Goal: Task Accomplishment & Management: Manage account settings

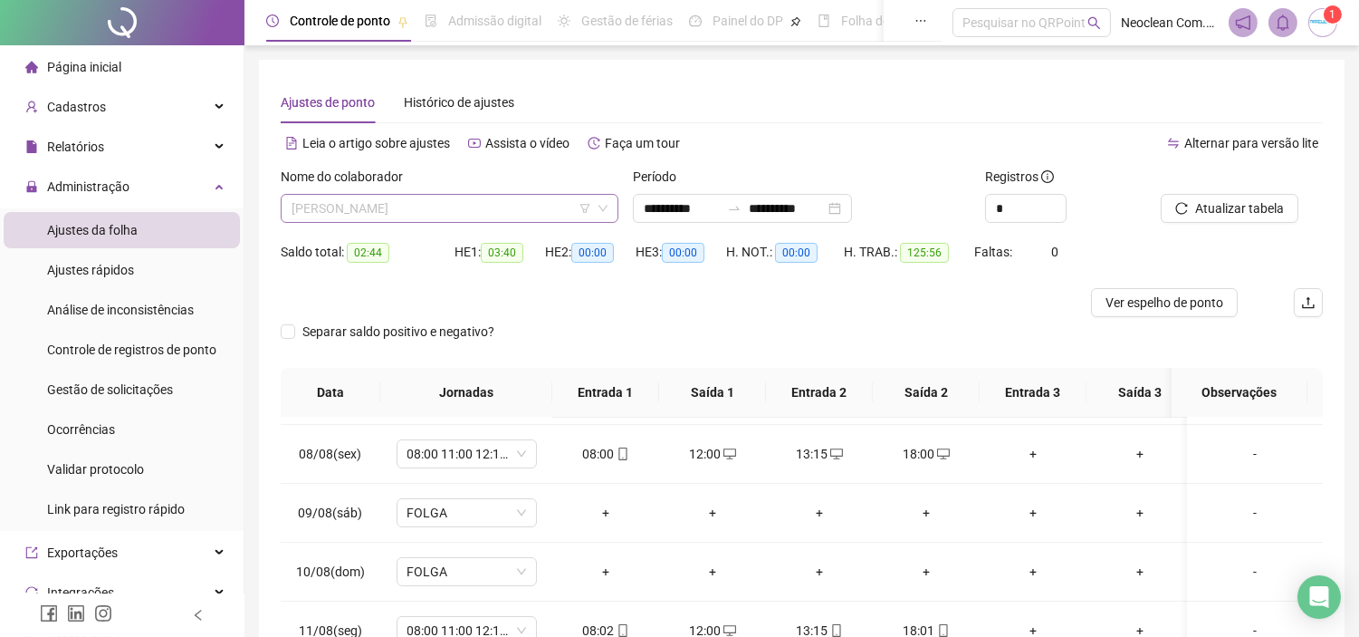
click at [409, 206] on span "[PERSON_NAME]" at bounding box center [450, 208] width 316 height 27
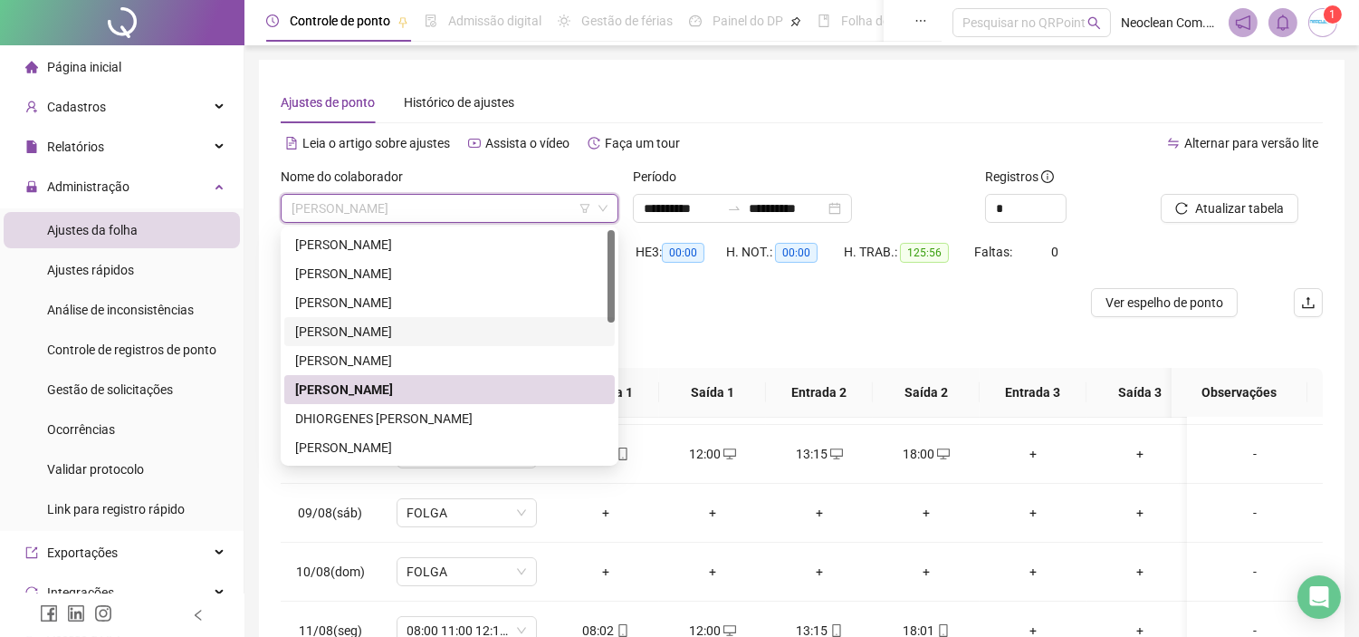
click at [412, 331] on div "[PERSON_NAME]" at bounding box center [449, 332] width 309 height 20
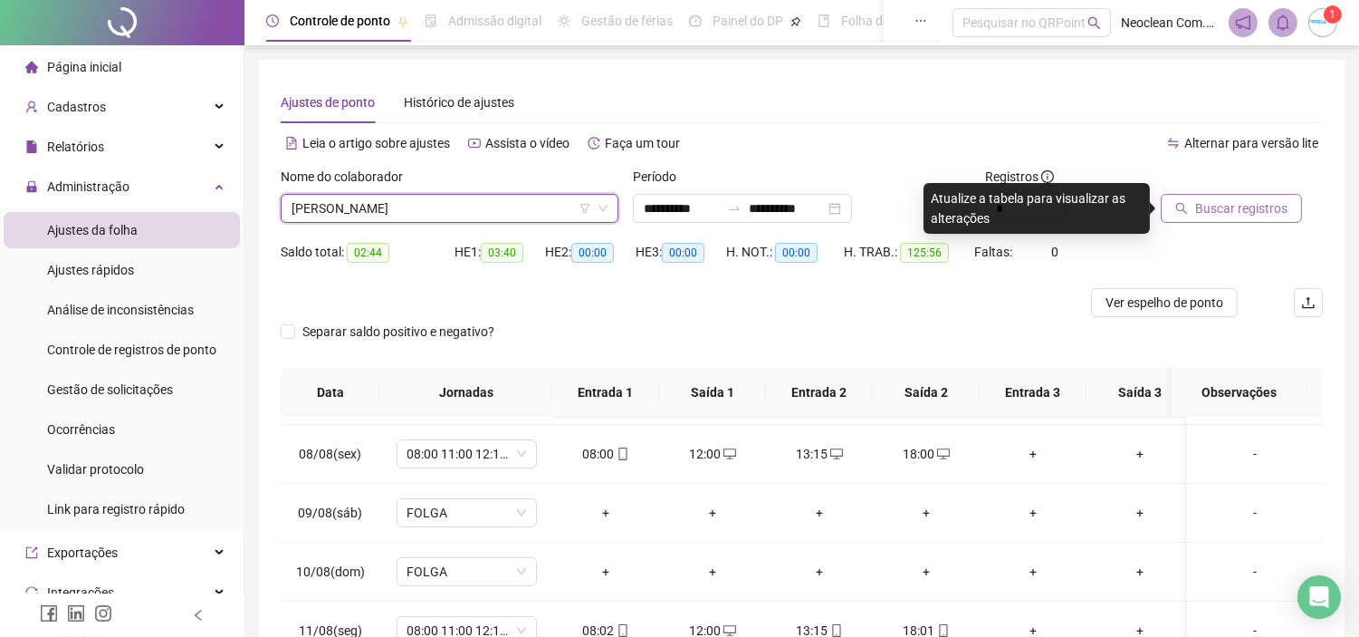
click at [1260, 219] on button "Buscar registros" at bounding box center [1231, 208] width 141 height 29
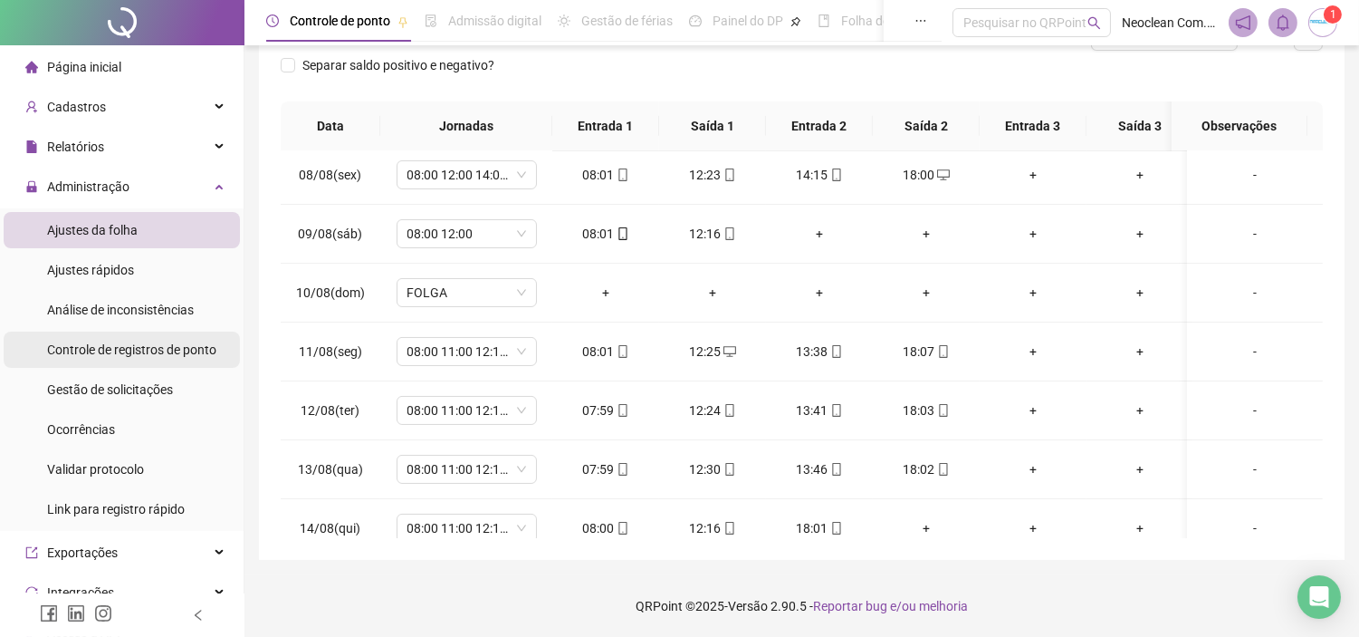
scroll to position [402, 0]
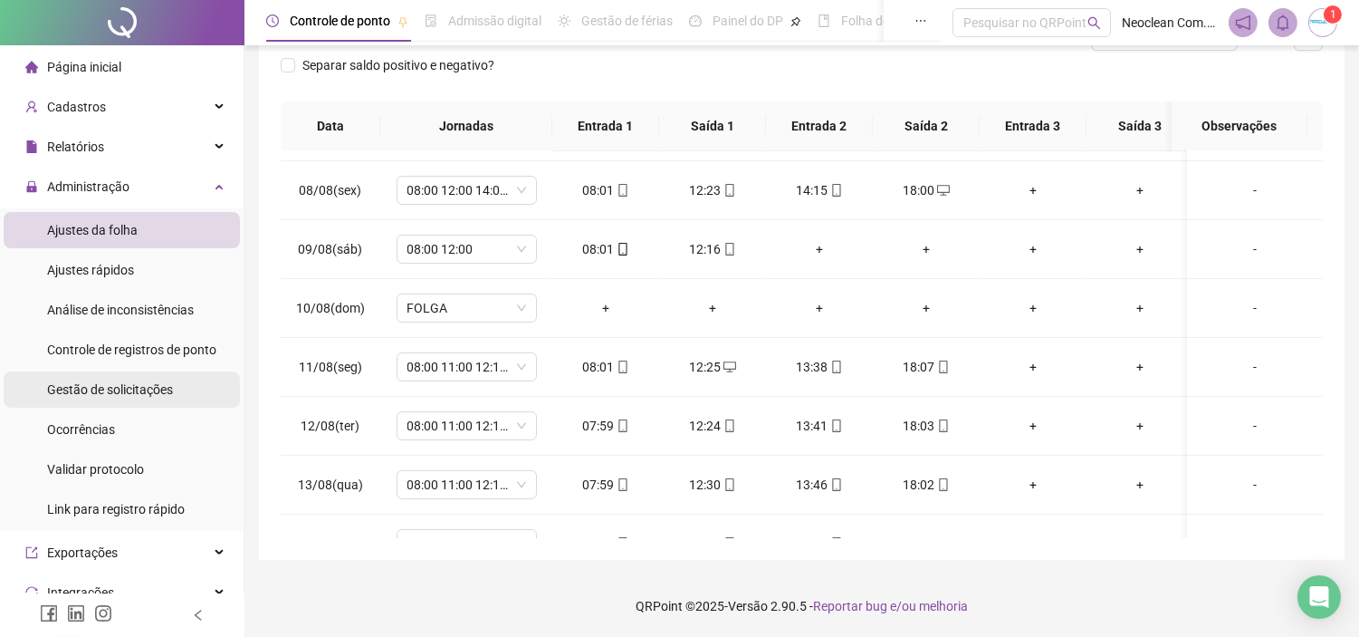
click at [127, 395] on span "Gestão de solicitações" at bounding box center [110, 389] width 126 height 14
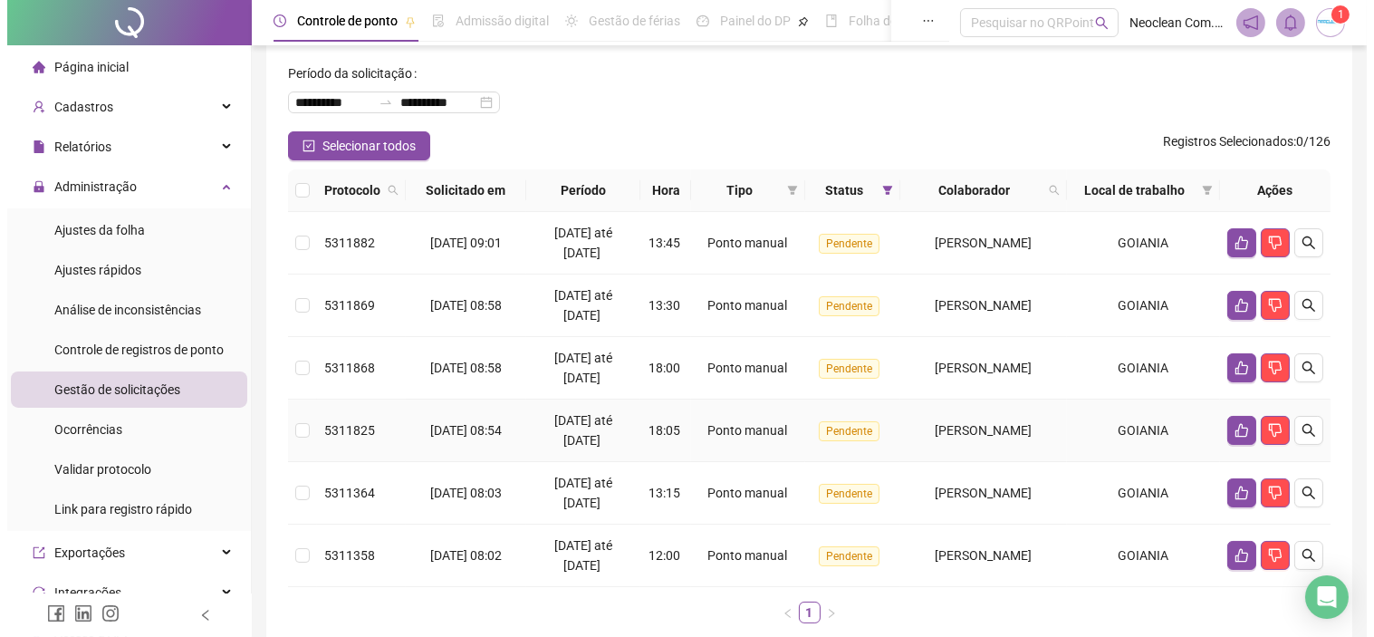
scroll to position [78, 0]
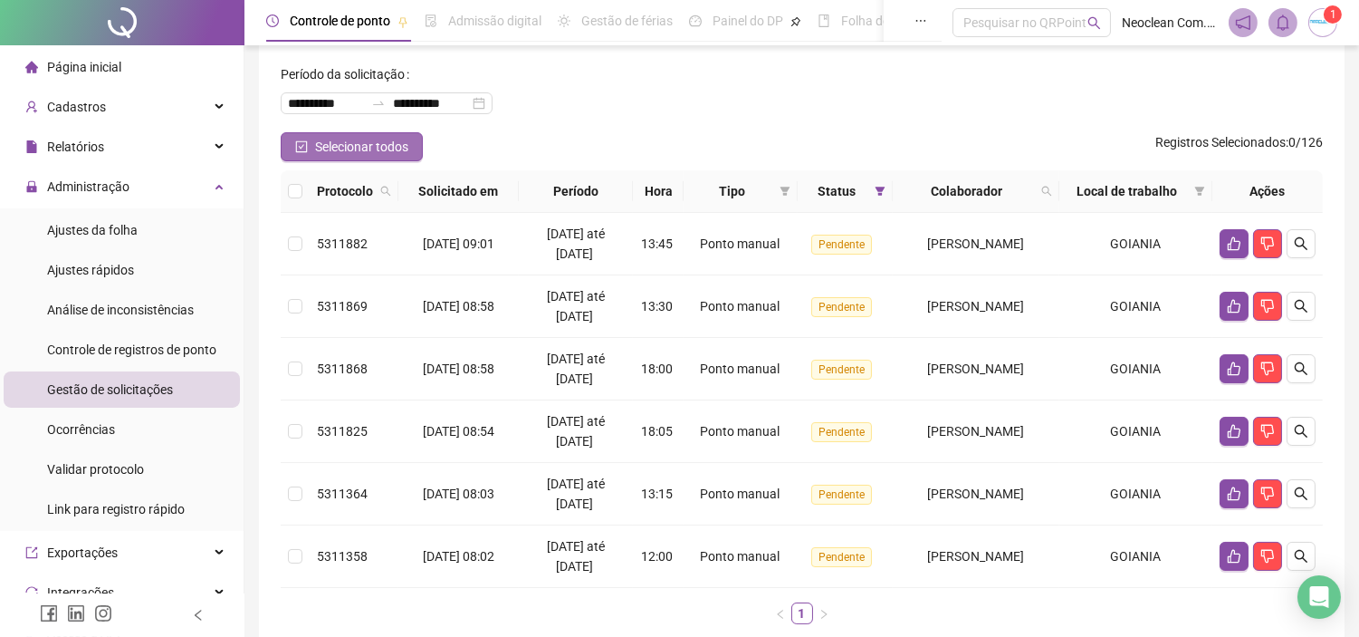
click at [323, 151] on span "Selecionar todos" at bounding box center [361, 147] width 93 height 20
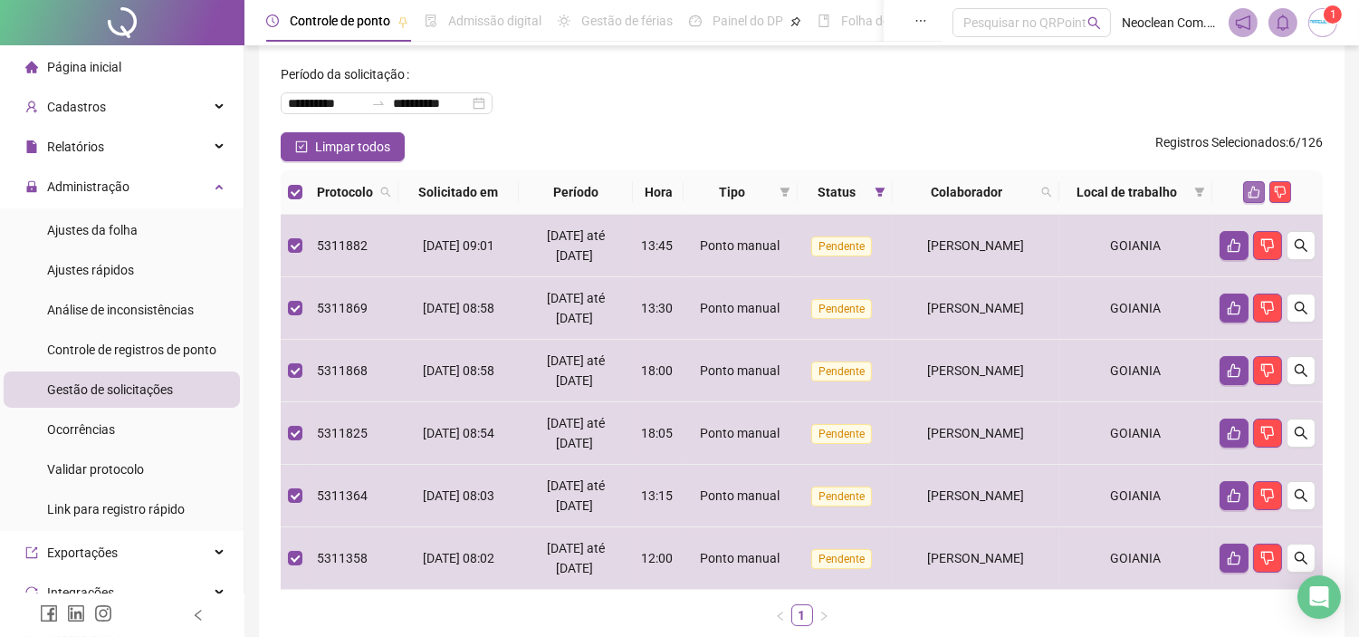
click at [1253, 191] on icon "like" at bounding box center [1254, 192] width 13 height 13
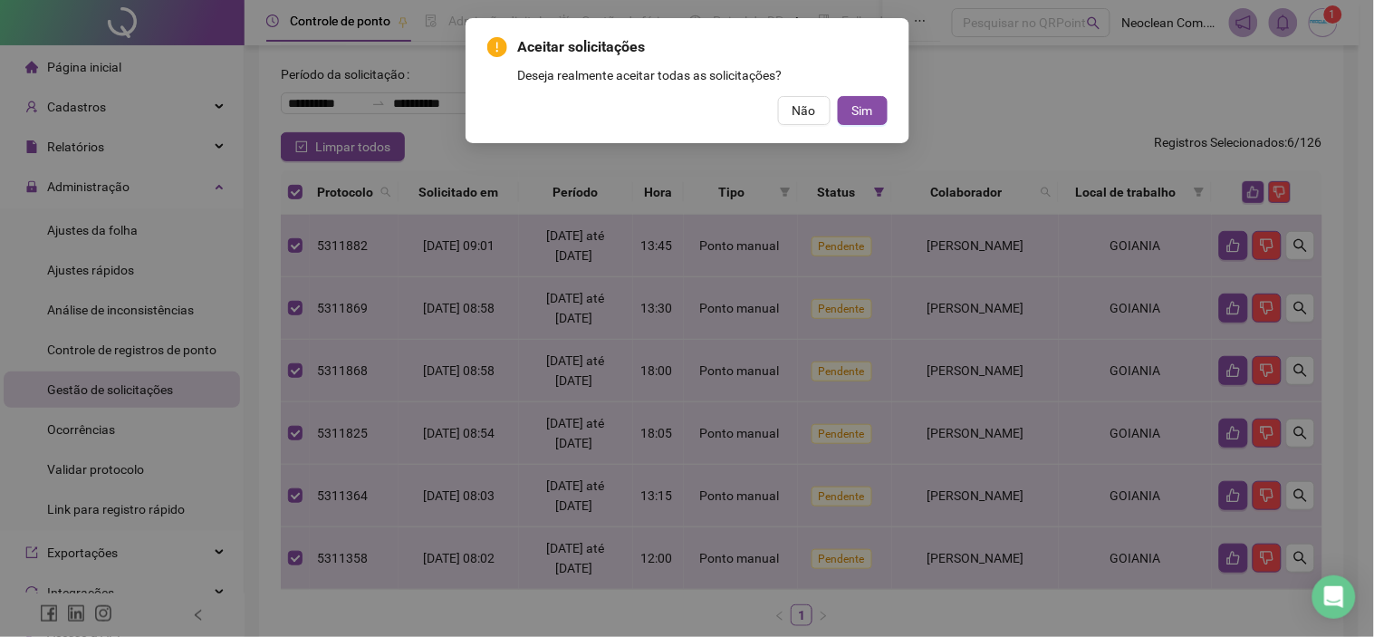
click at [857, 93] on div "Aceitar solicitações Deseja realmente aceitar todas as solicitações? Não Sim" at bounding box center [687, 80] width 400 height 89
click at [859, 102] on span "Sim" at bounding box center [862, 111] width 21 height 20
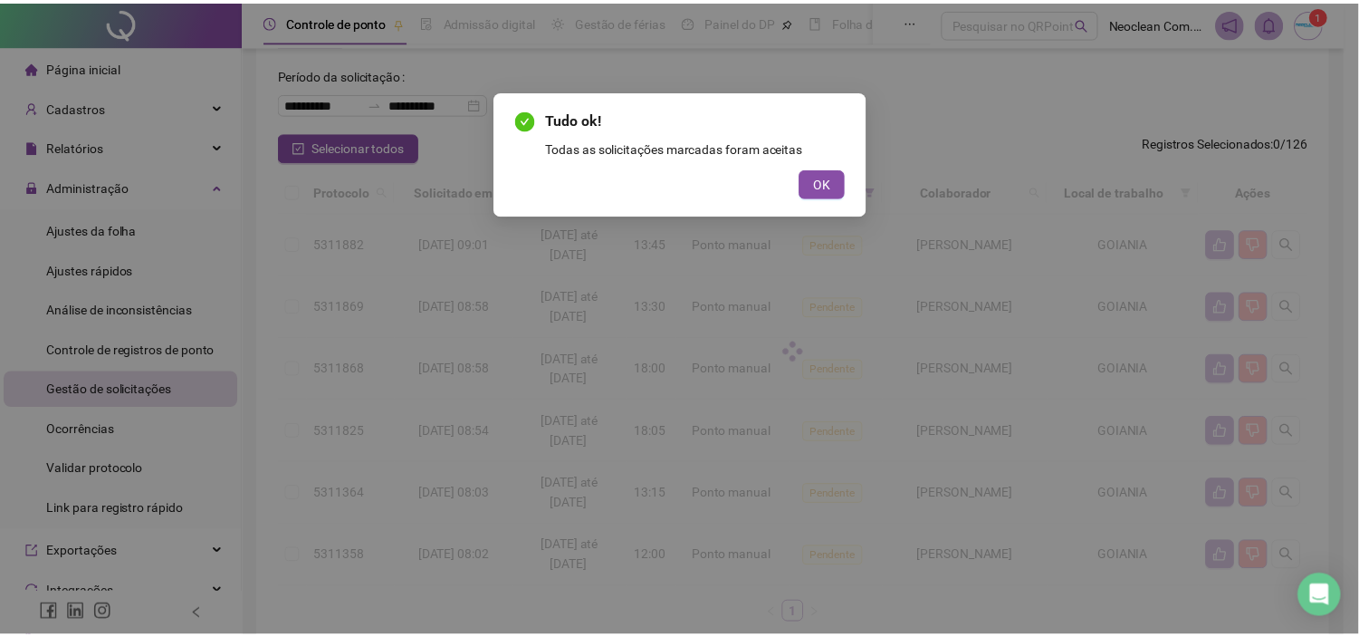
scroll to position [0, 0]
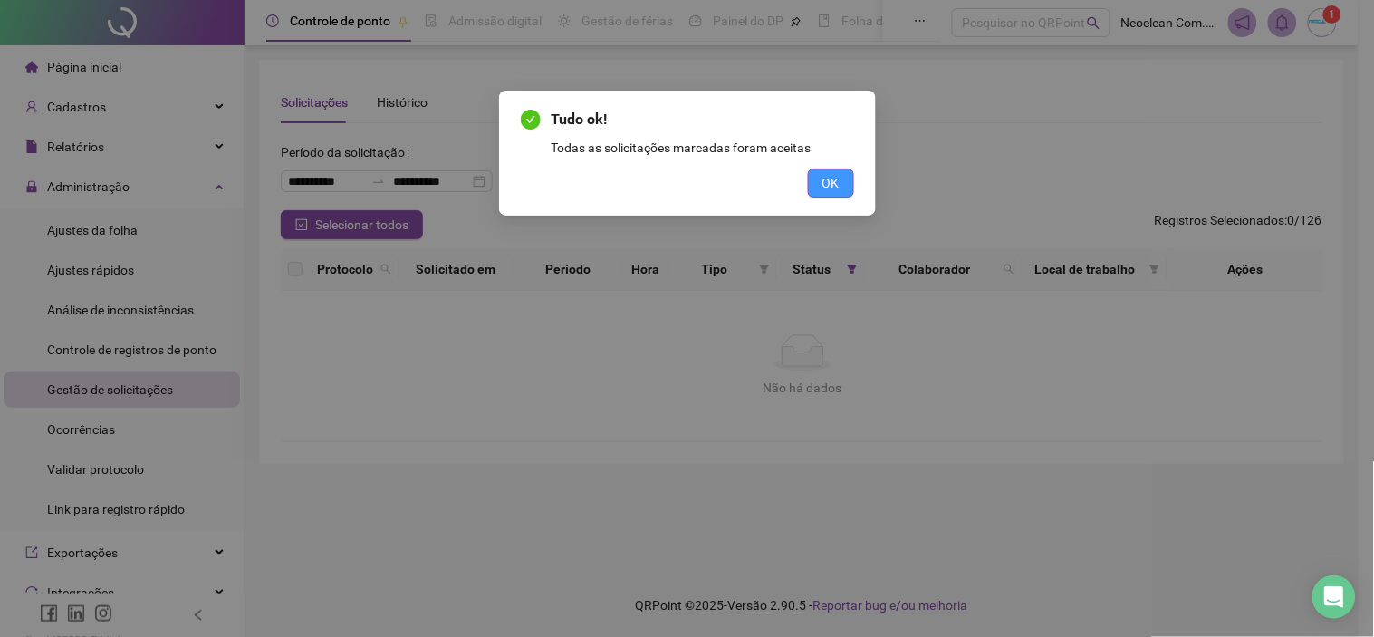
click at [825, 190] on span "OK" at bounding box center [830, 183] width 17 height 20
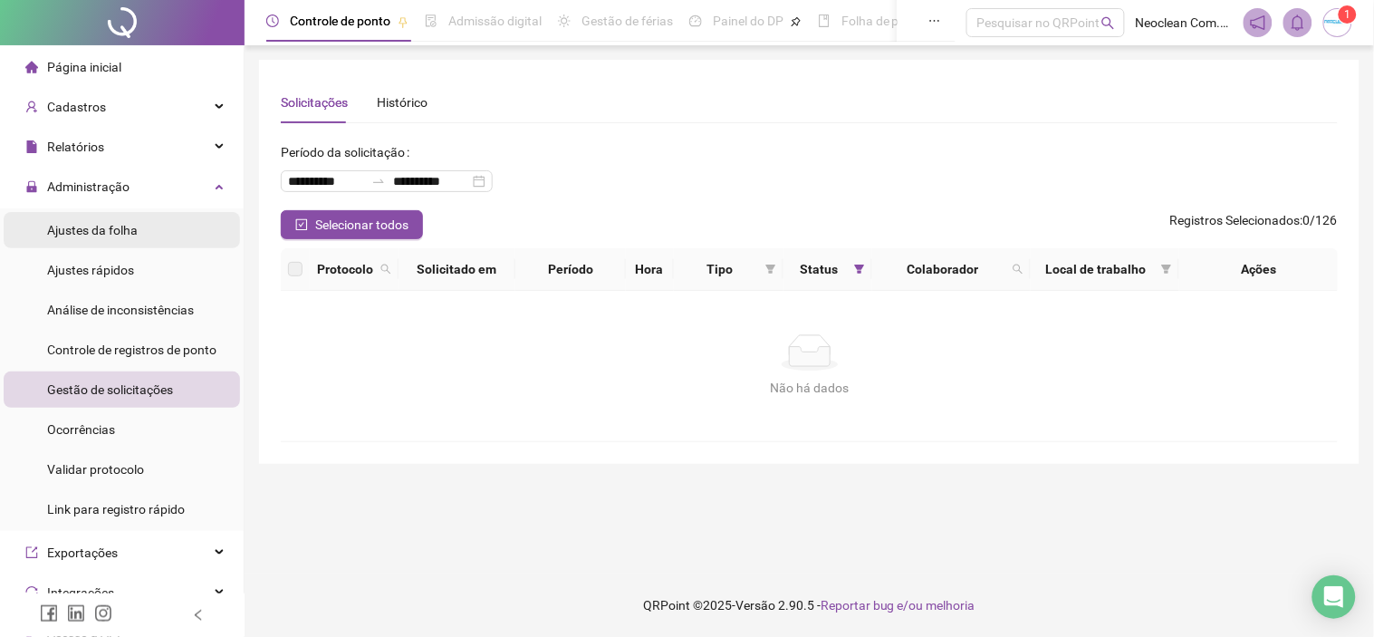
click at [125, 234] on span "Ajustes da folha" at bounding box center [92, 230] width 91 height 14
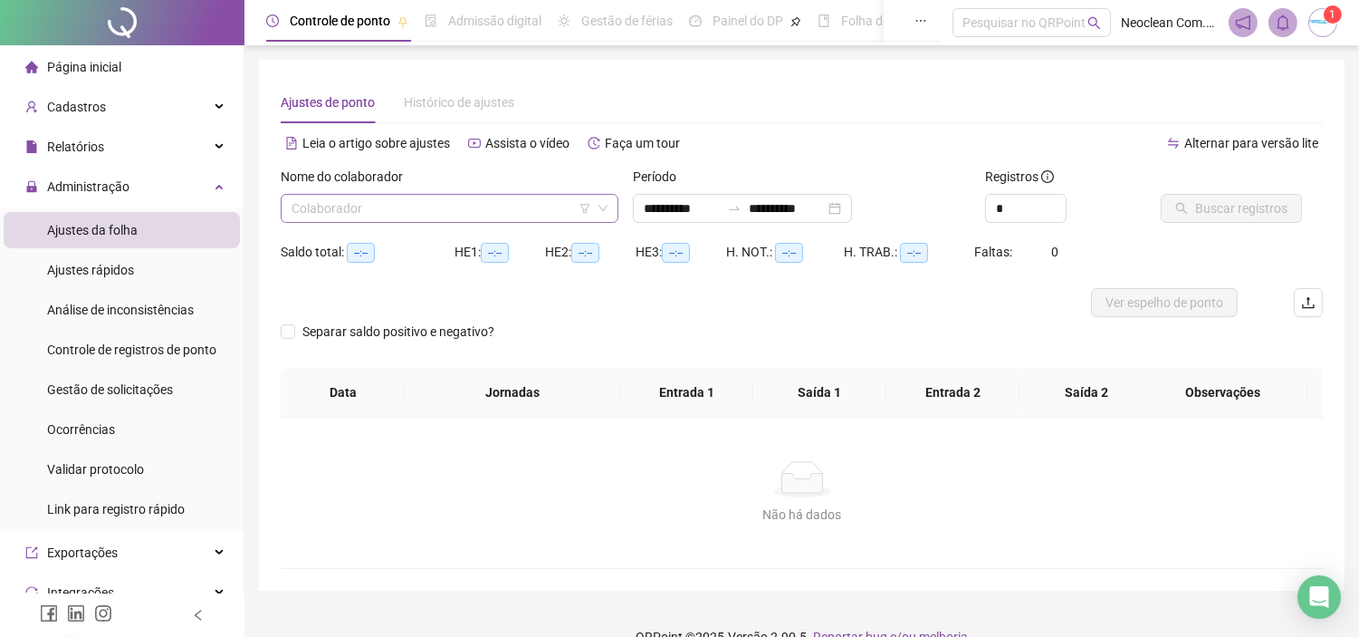
type input "**********"
click at [395, 206] on input "search" at bounding box center [442, 208] width 300 height 27
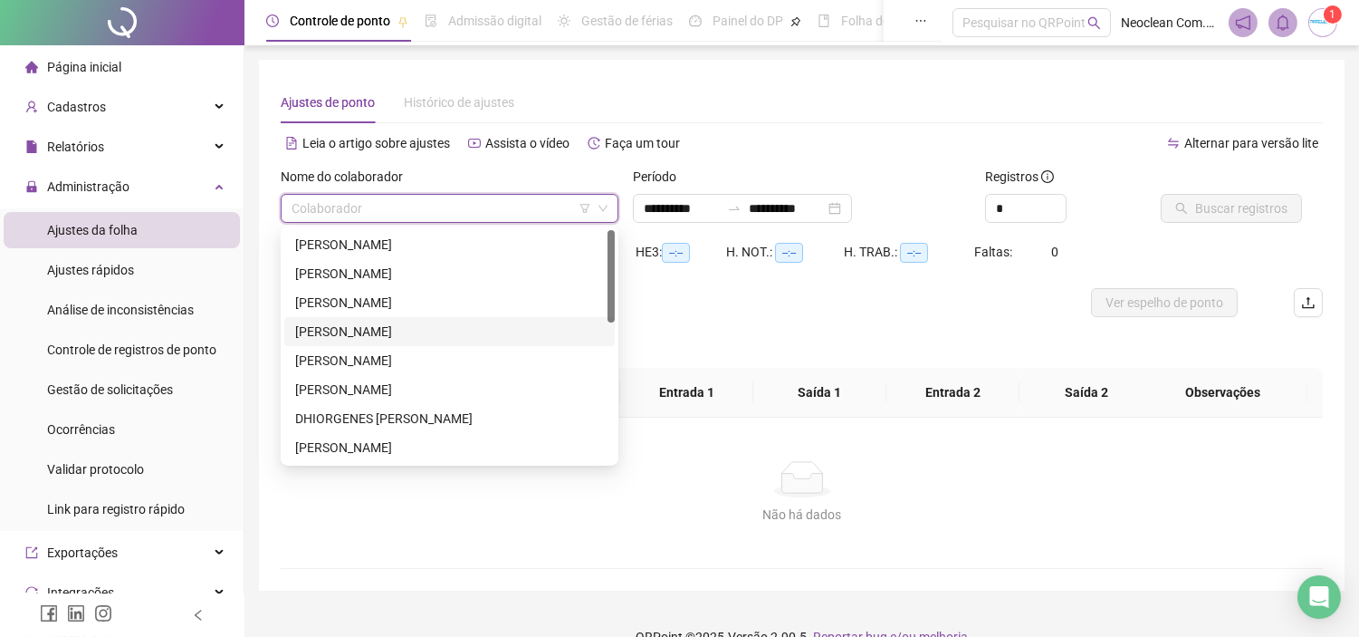
click at [384, 327] on div "[PERSON_NAME]" at bounding box center [449, 332] width 309 height 20
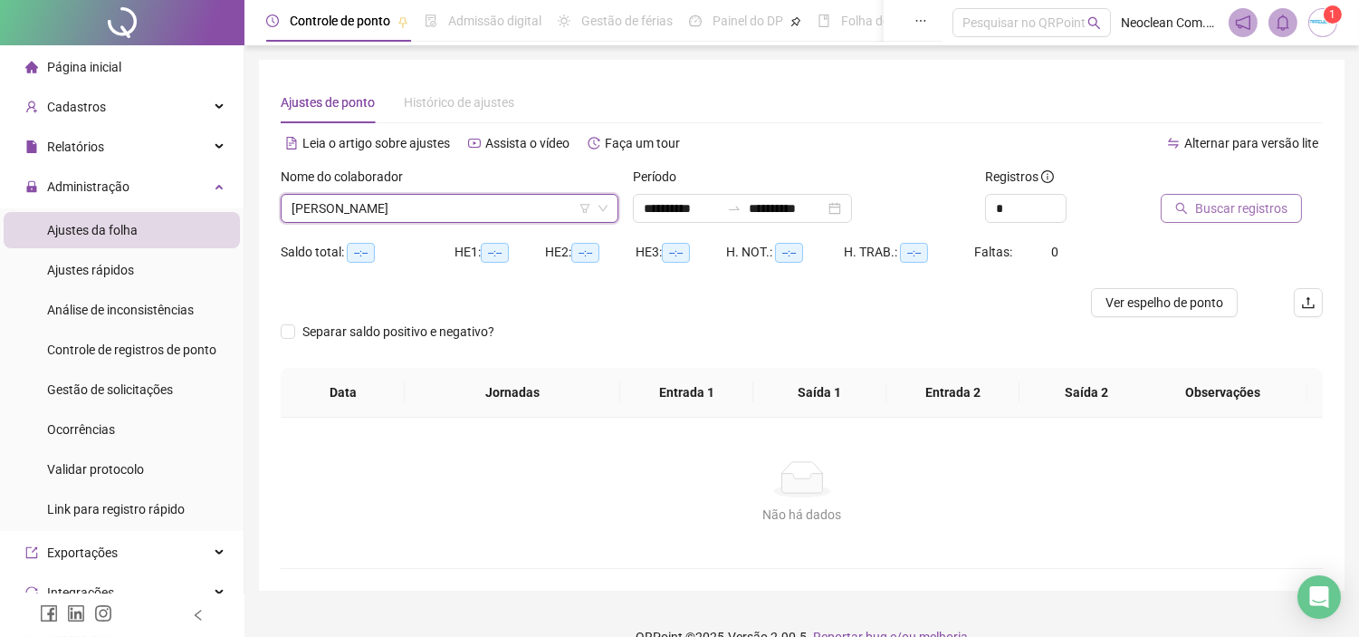
click at [1214, 215] on span "Buscar registros" at bounding box center [1242, 208] width 92 height 20
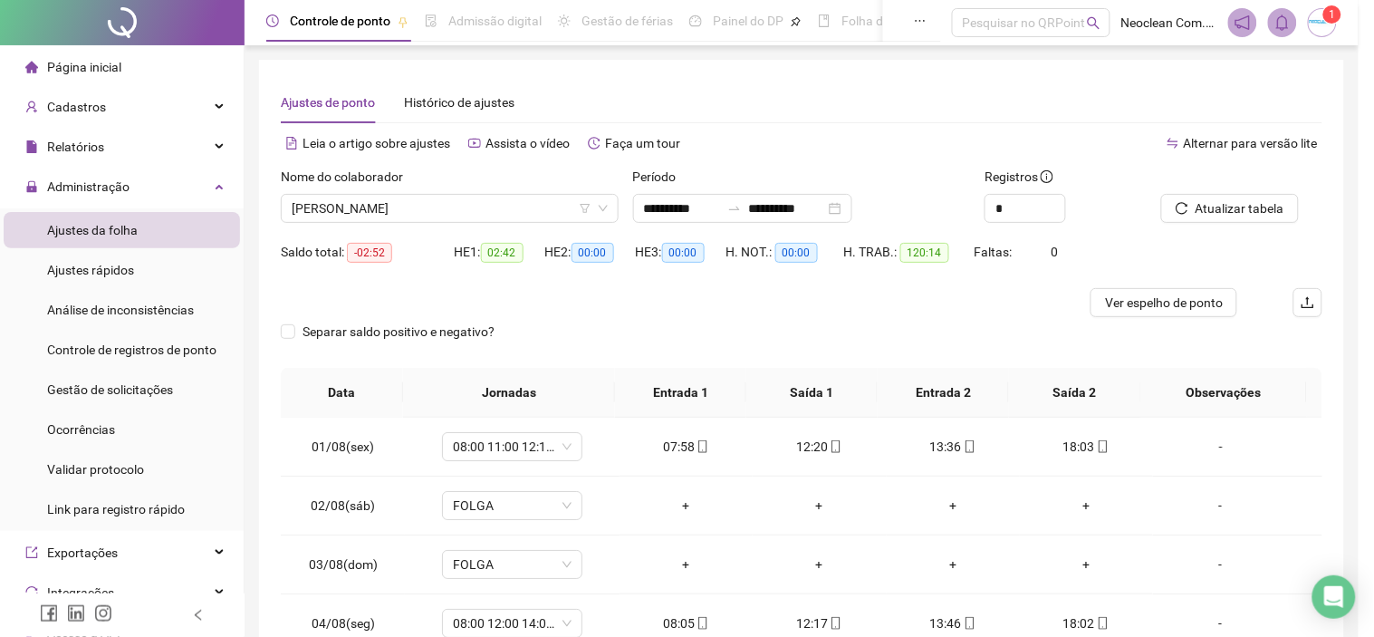
click at [1048, 202] on div "Buscando registros Os registros de ponto estão sendo buscados... OK" at bounding box center [687, 318] width 1374 height 637
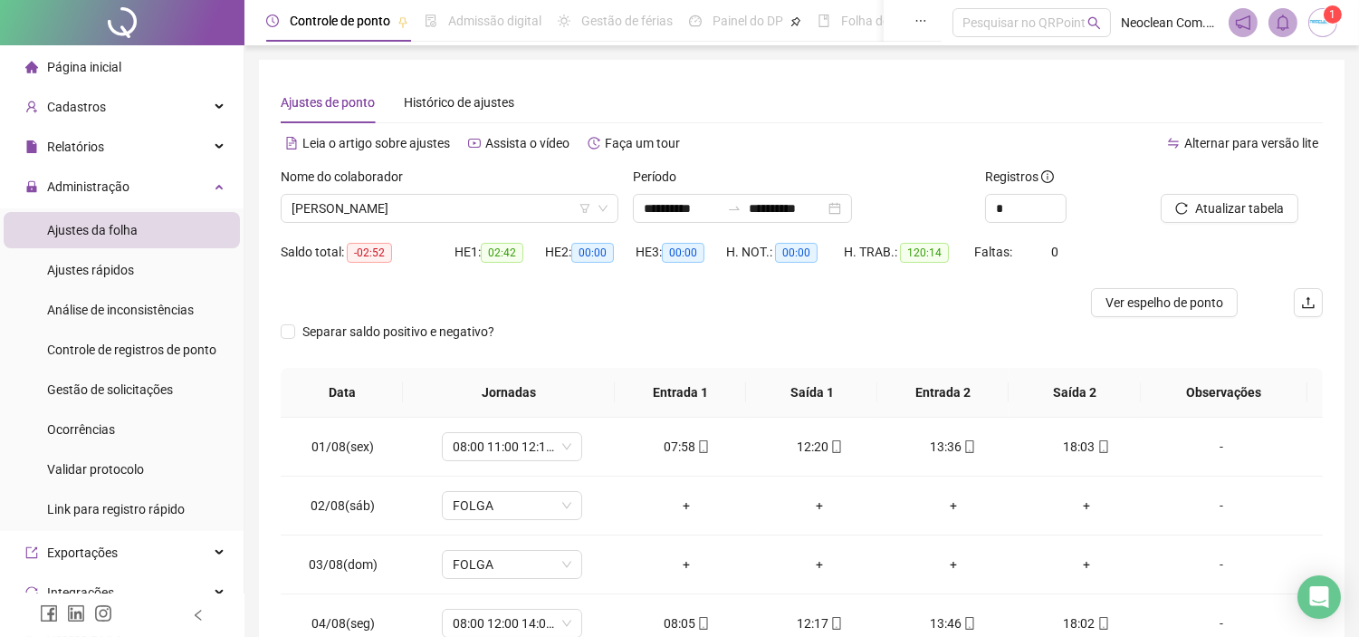
click at [1069, 203] on div "*" at bounding box center [1066, 208] width 162 height 29
click at [1055, 204] on icon "up" at bounding box center [1056, 203] width 6 height 6
type input "*"
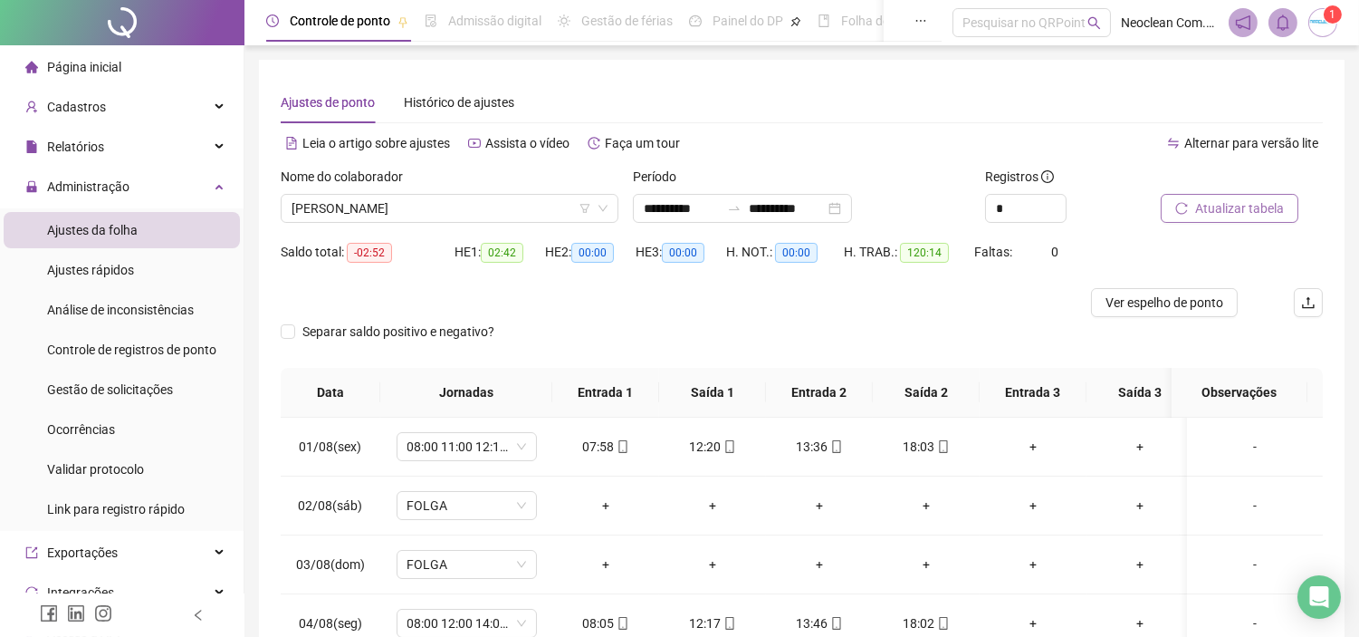
click at [1203, 197] on button "Atualizar tabela" at bounding box center [1230, 208] width 138 height 29
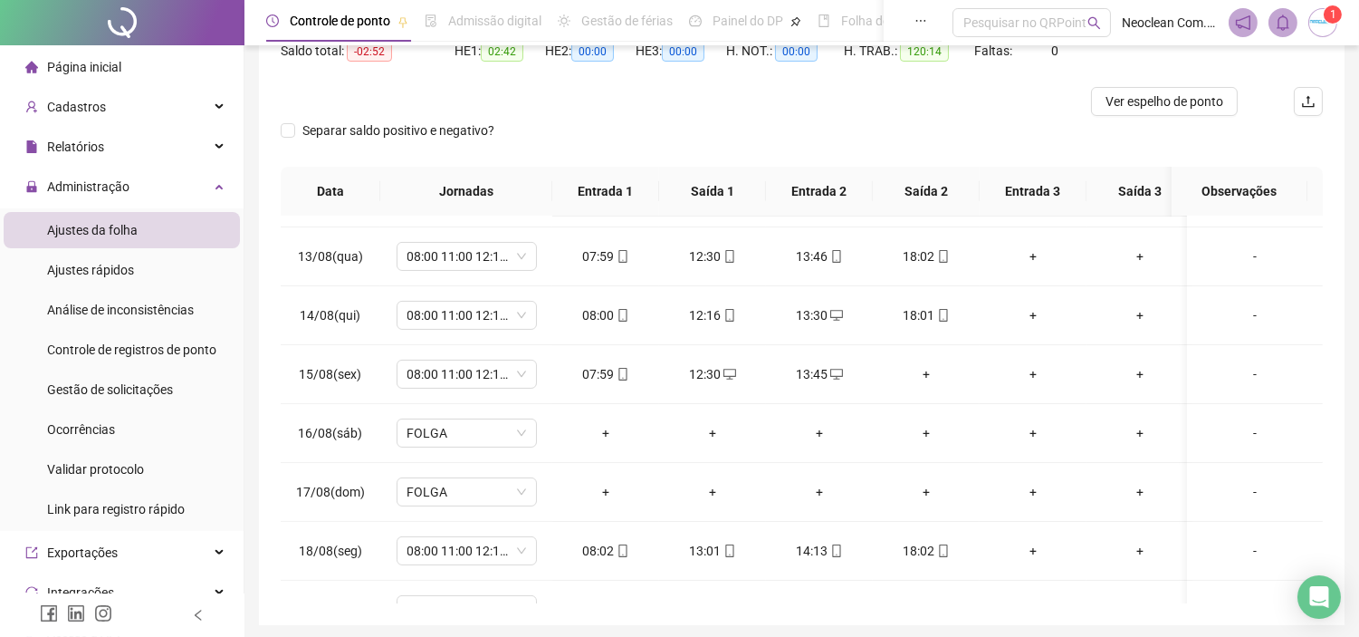
scroll to position [704, 0]
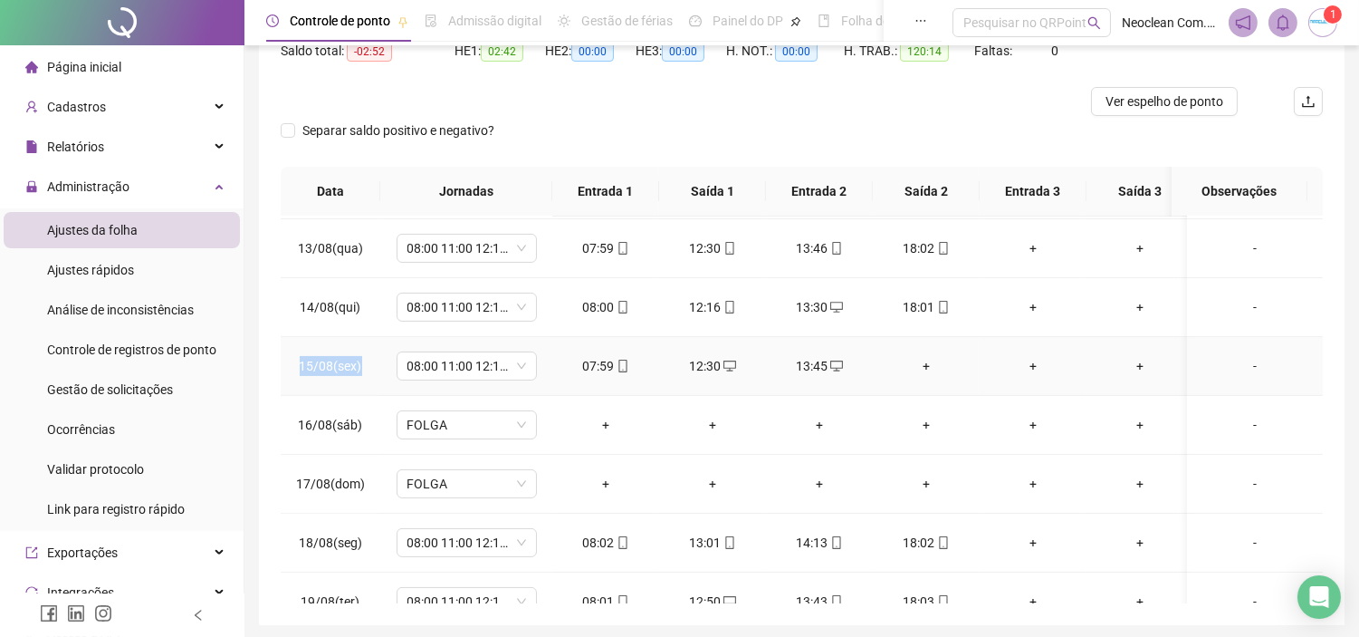
drag, startPoint x: 301, startPoint y: 372, endPoint x: 376, endPoint y: 370, distance: 75.2
click at [376, 370] on td "15/08(sex)" at bounding box center [331, 366] width 100 height 59
drag, startPoint x: 376, startPoint y: 370, endPoint x: 279, endPoint y: 370, distance: 96.9
click at [281, 370] on td "15/08(sex)" at bounding box center [331, 366] width 100 height 59
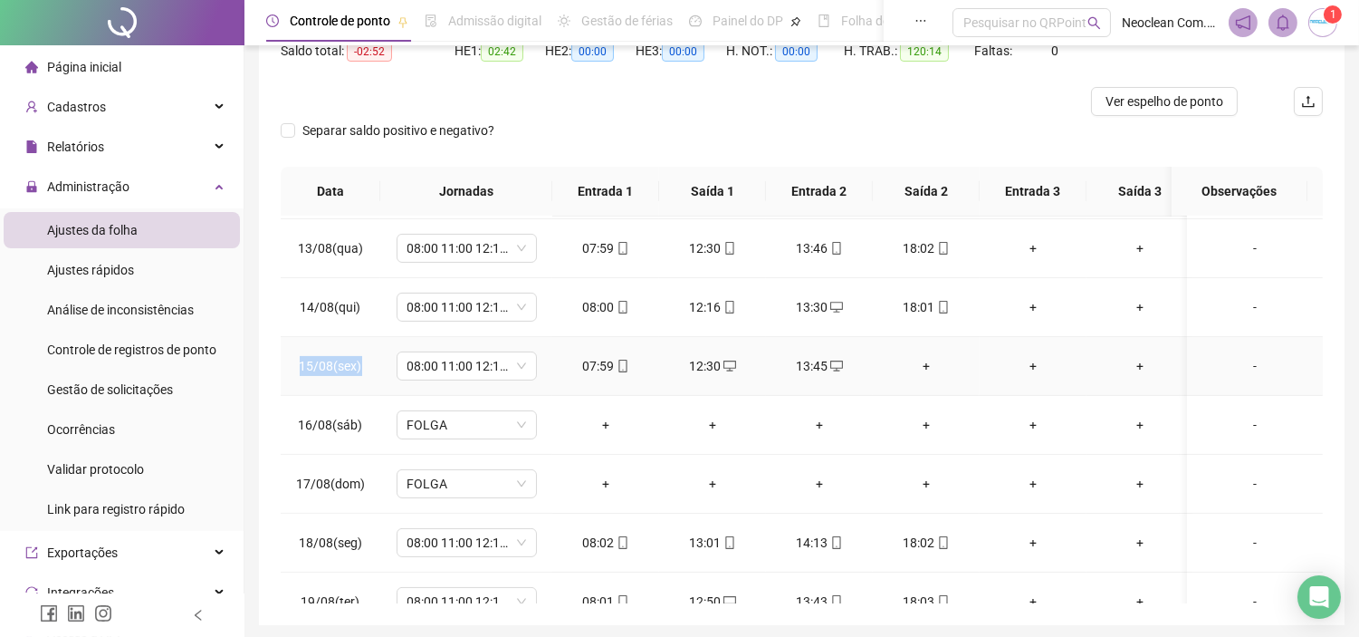
click at [296, 373] on td "15/08(sex)" at bounding box center [331, 366] width 100 height 59
click at [833, 370] on icon "desktop" at bounding box center [837, 366] width 13 height 13
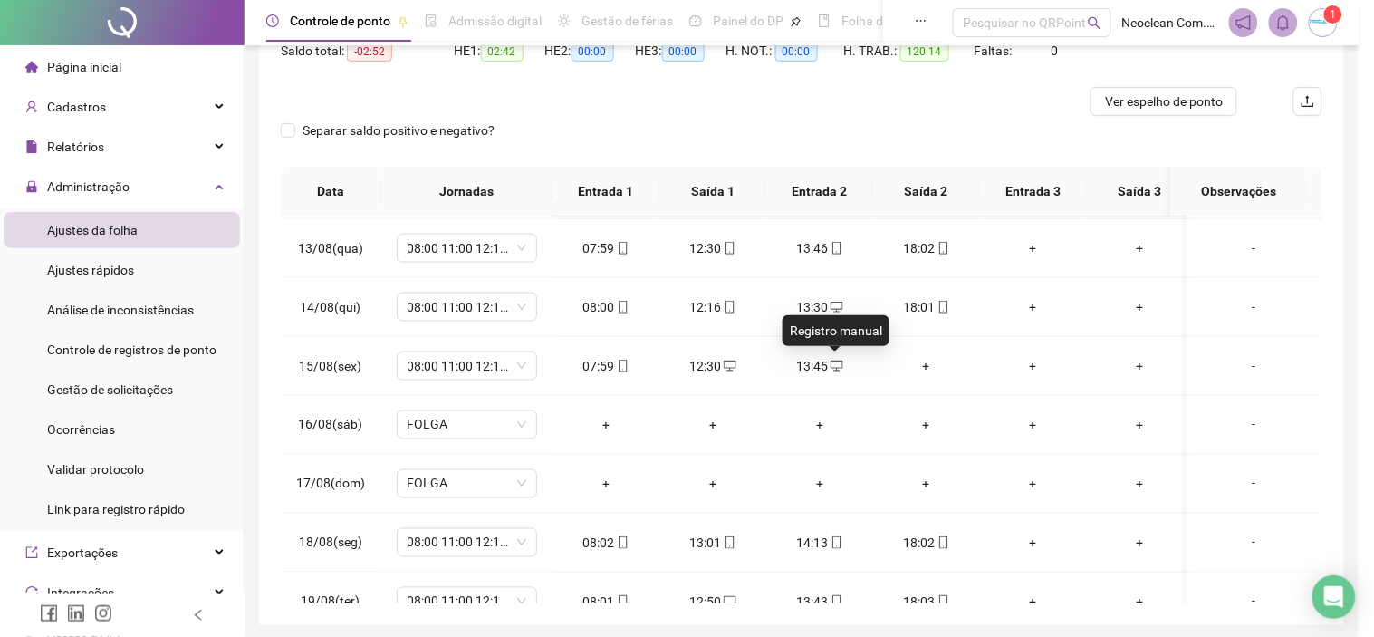
type input "**********"
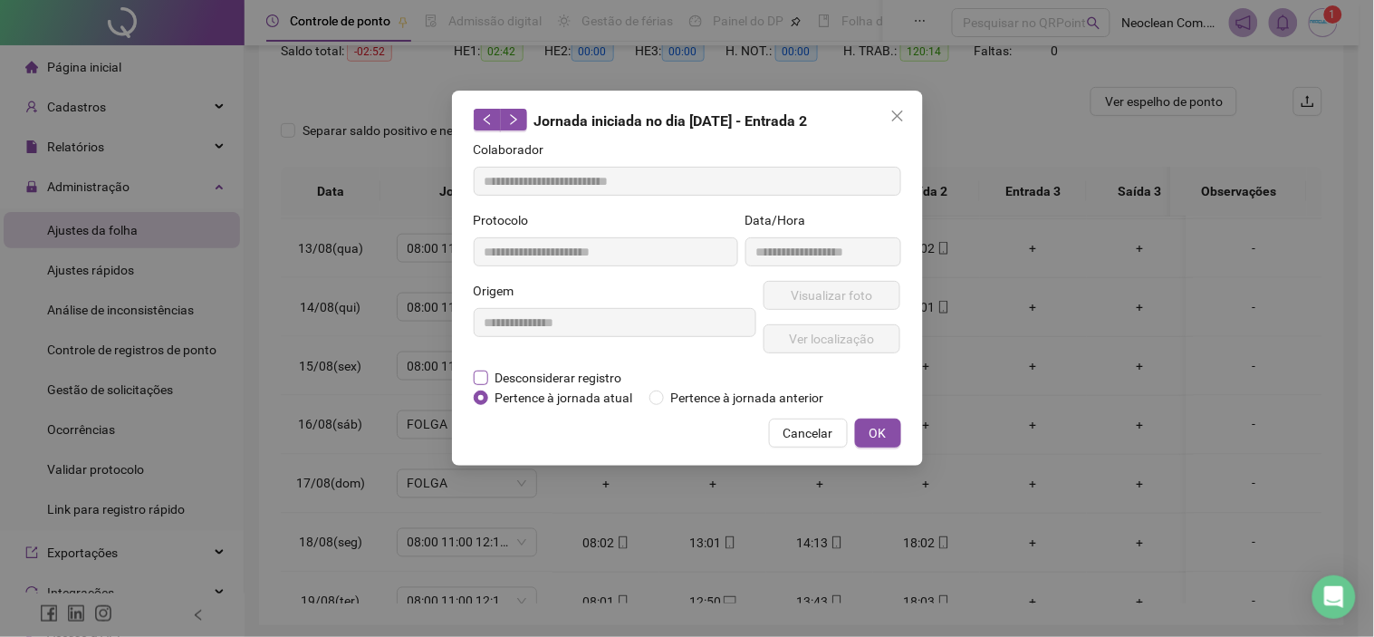
click at [518, 374] on span "Desconsiderar registro" at bounding box center [558, 378] width 141 height 20
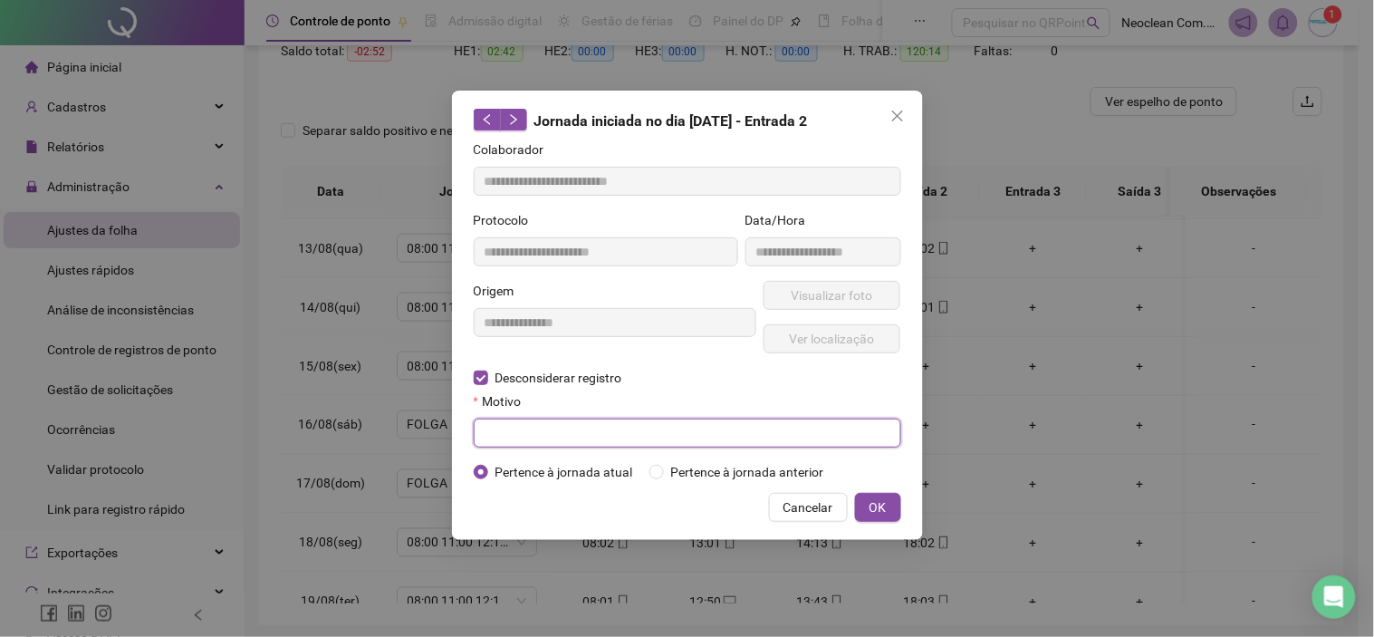
click at [610, 438] on input "text" at bounding box center [687, 432] width 427 height 29
type input "*"
type input "**********"
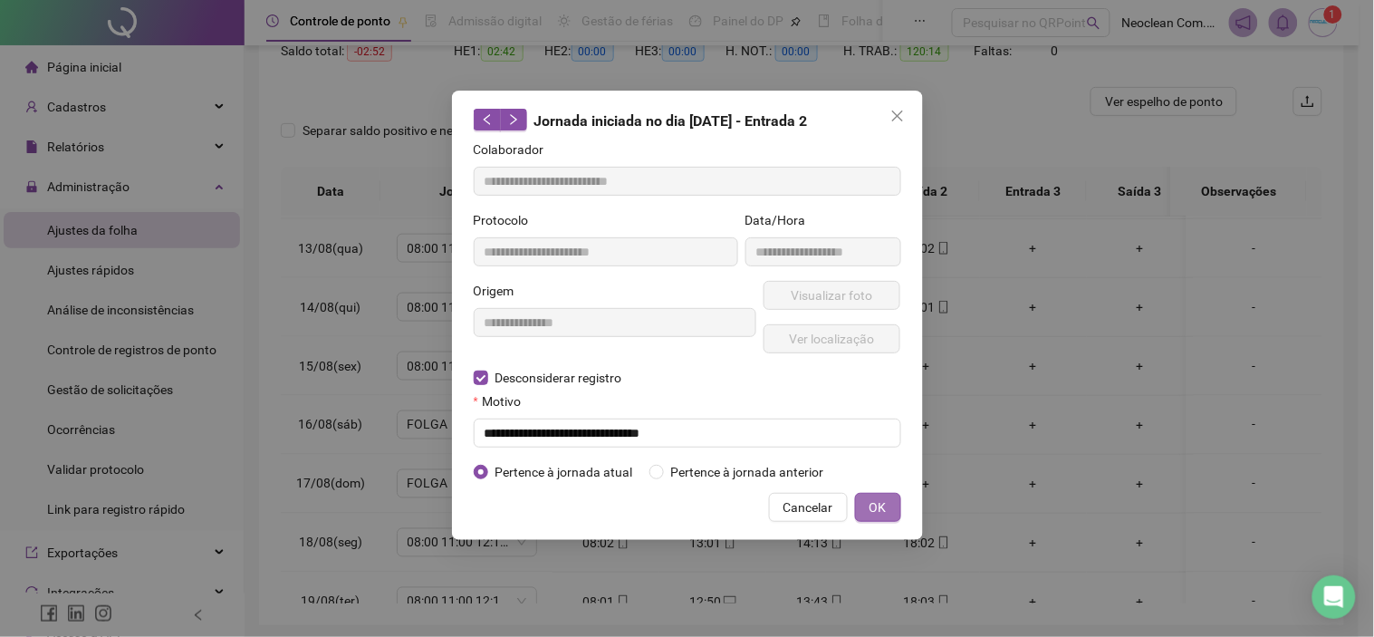
click at [868, 502] on button "OK" at bounding box center [878, 507] width 46 height 29
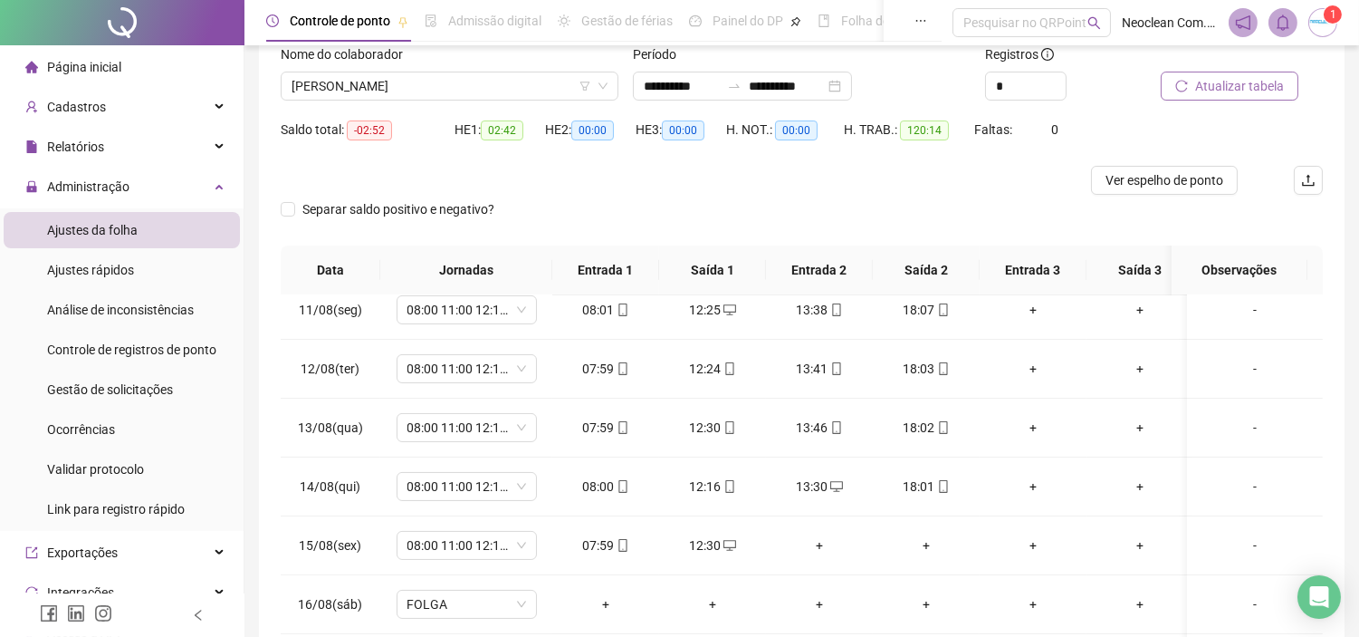
scroll to position [101, 0]
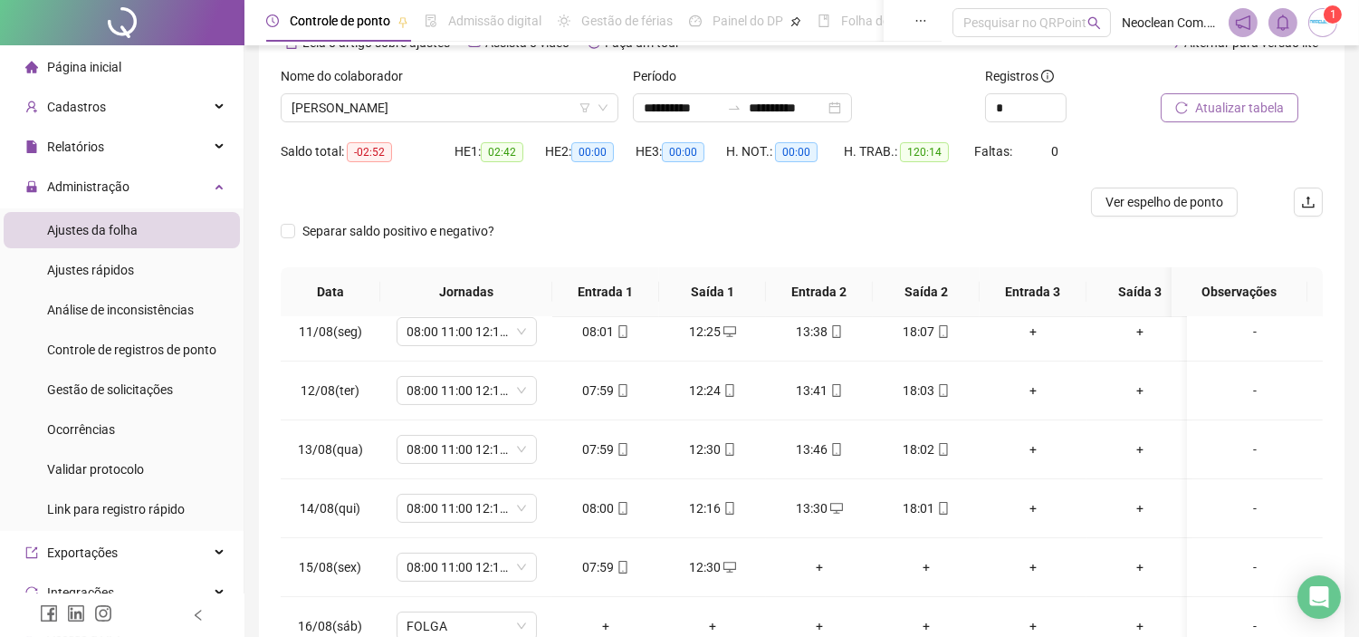
click at [1234, 109] on span "Atualizar tabela" at bounding box center [1240, 108] width 89 height 20
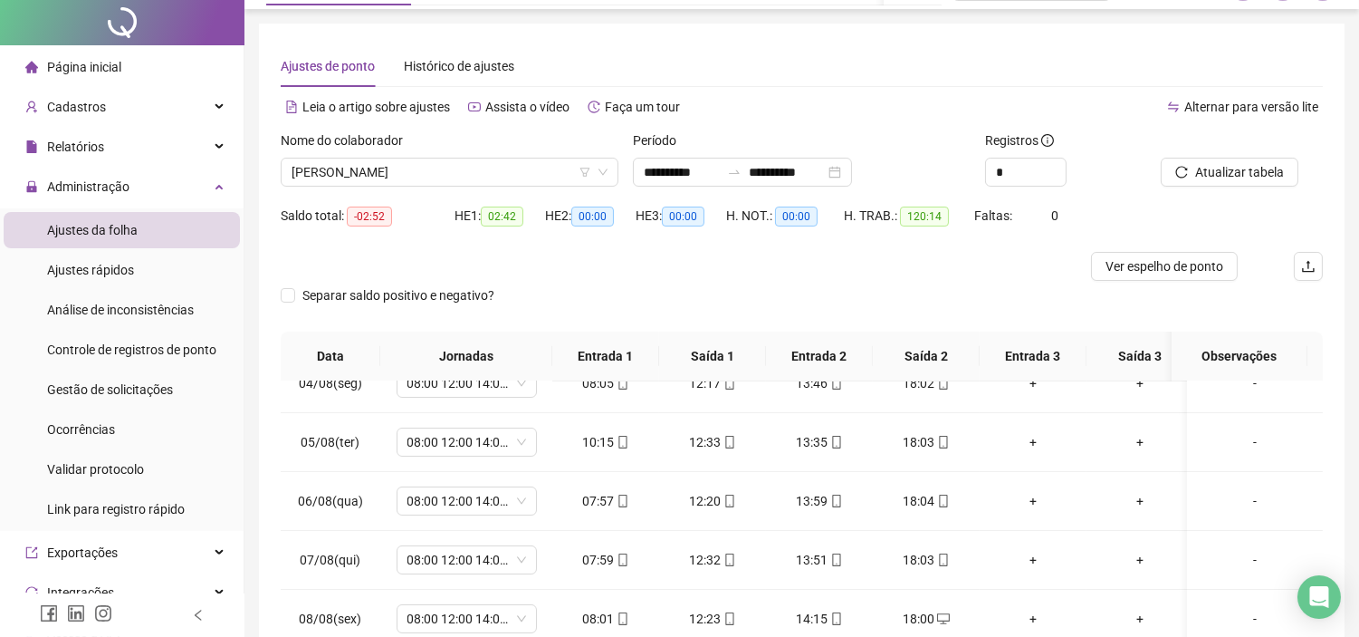
scroll to position [0, 0]
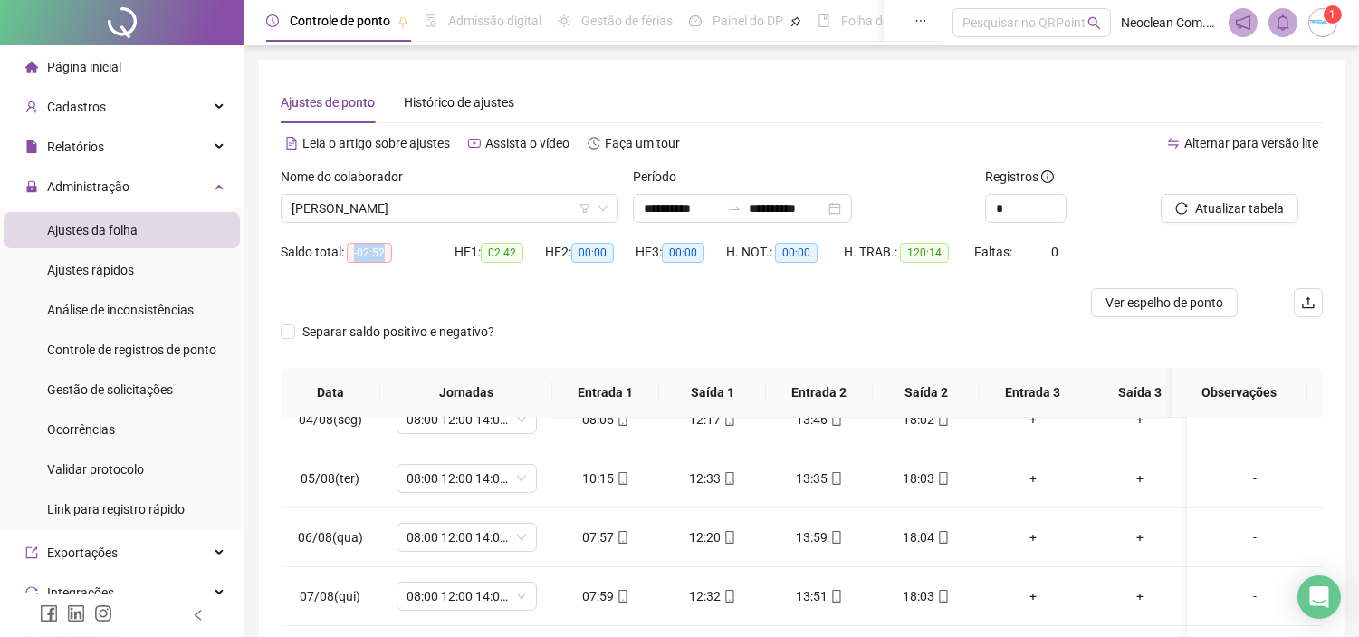
drag, startPoint x: 353, startPoint y: 254, endPoint x: 400, endPoint y: 252, distance: 47.1
click at [400, 252] on div "Saldo total: -02:52" at bounding box center [368, 252] width 174 height 21
copy span "-02:52"
click at [341, 252] on div "Saldo total: -02:52" at bounding box center [368, 252] width 174 height 21
drag, startPoint x: 355, startPoint y: 252, endPoint x: 410, endPoint y: 252, distance: 55.2
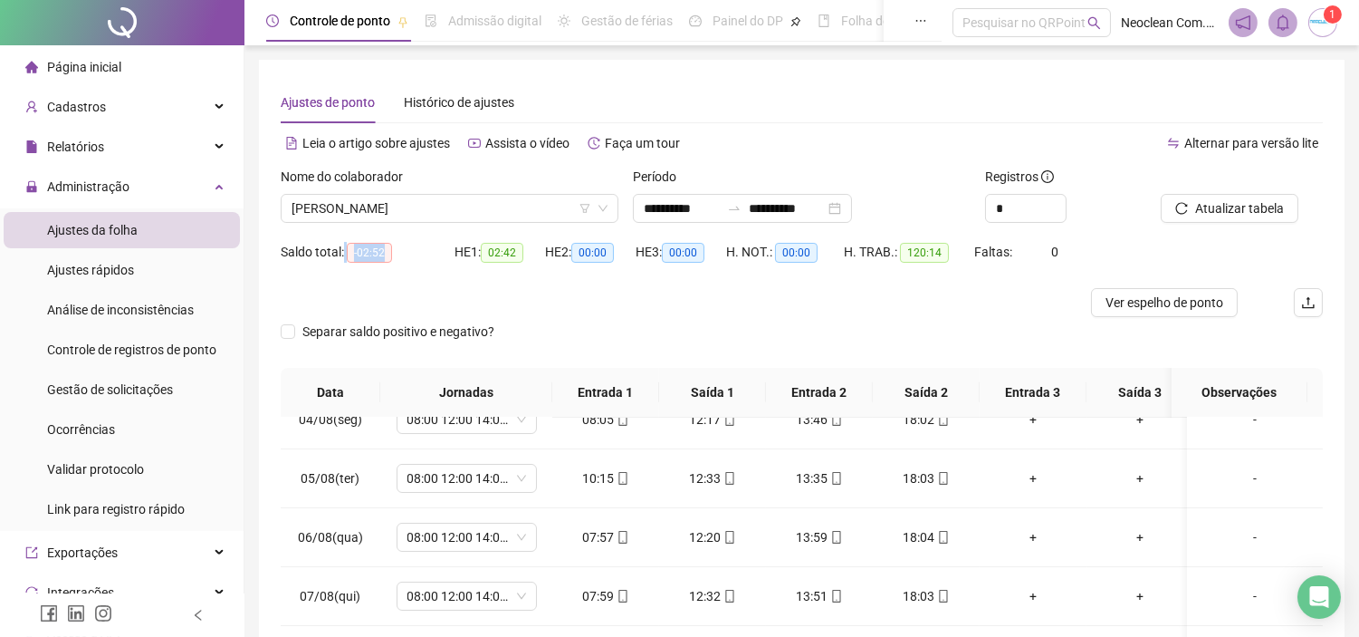
click at [410, 252] on div "Saldo total: -02:52" at bounding box center [368, 252] width 174 height 21
drag, startPoint x: 355, startPoint y: 245, endPoint x: 388, endPoint y: 256, distance: 34.4
click at [388, 256] on span "-02:52" at bounding box center [369, 253] width 45 height 20
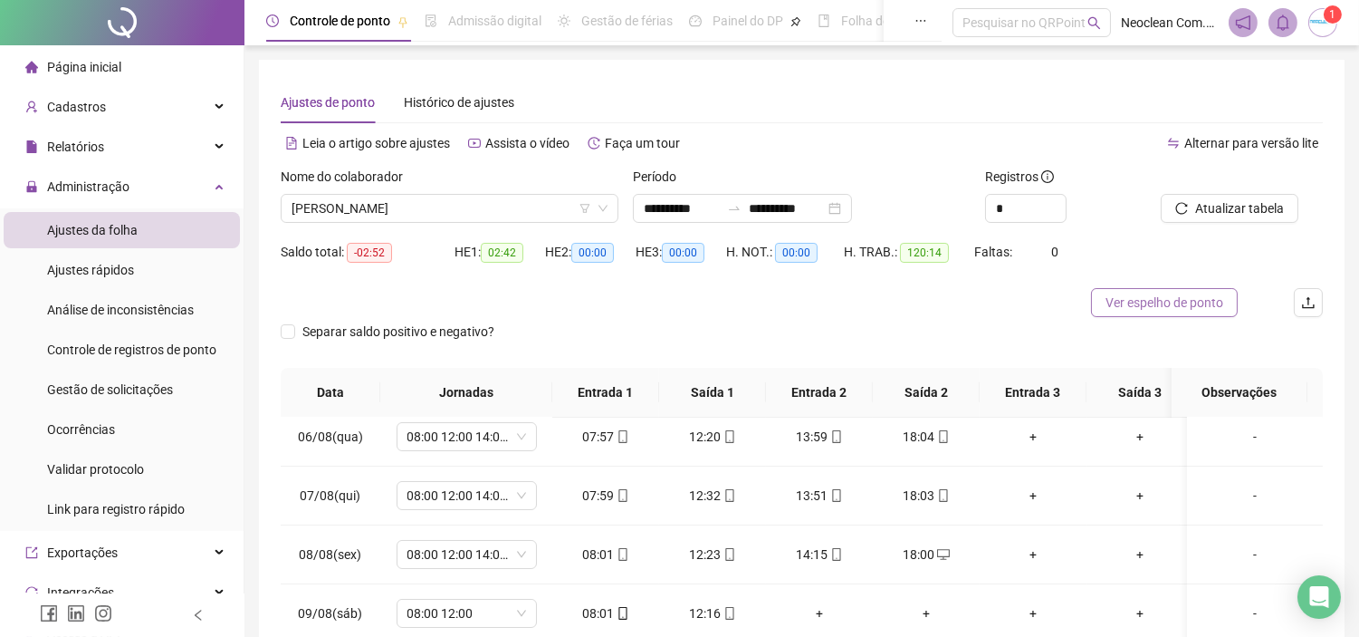
click at [1196, 303] on span "Ver espelho de ponto" at bounding box center [1165, 303] width 118 height 20
